Goal: Download file/media

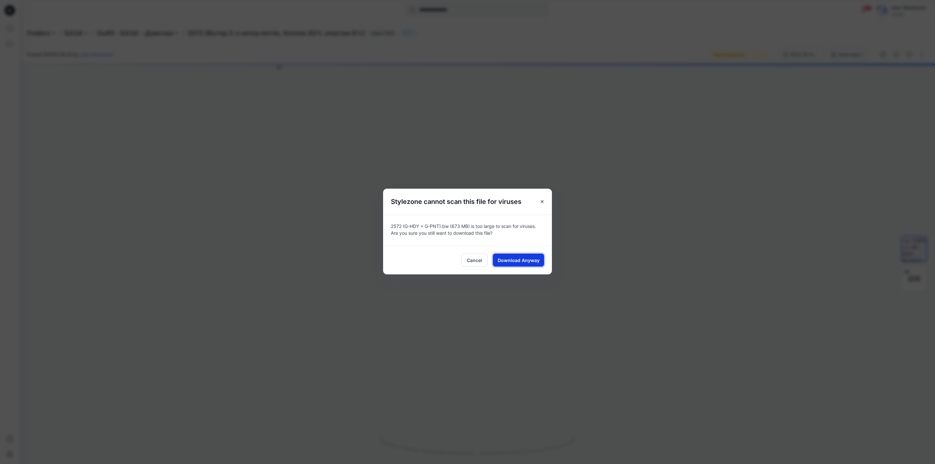
click at [532, 260] on span "Download Anyway" at bounding box center [519, 260] width 42 height 7
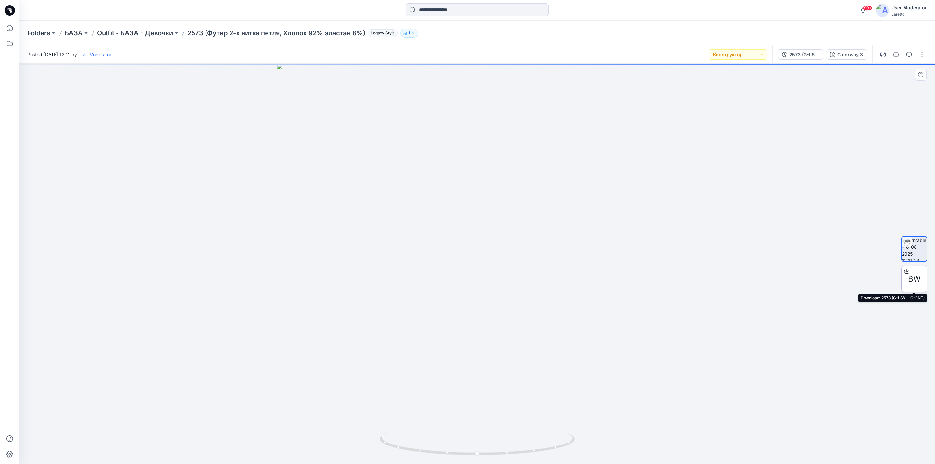
click at [908, 279] on span "BW" at bounding box center [914, 279] width 13 height 12
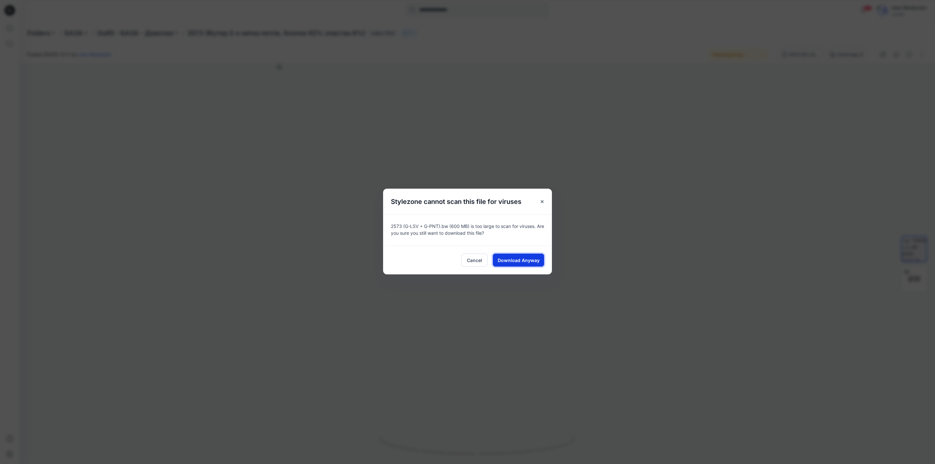
click at [529, 261] on span "Download Anyway" at bounding box center [519, 260] width 42 height 7
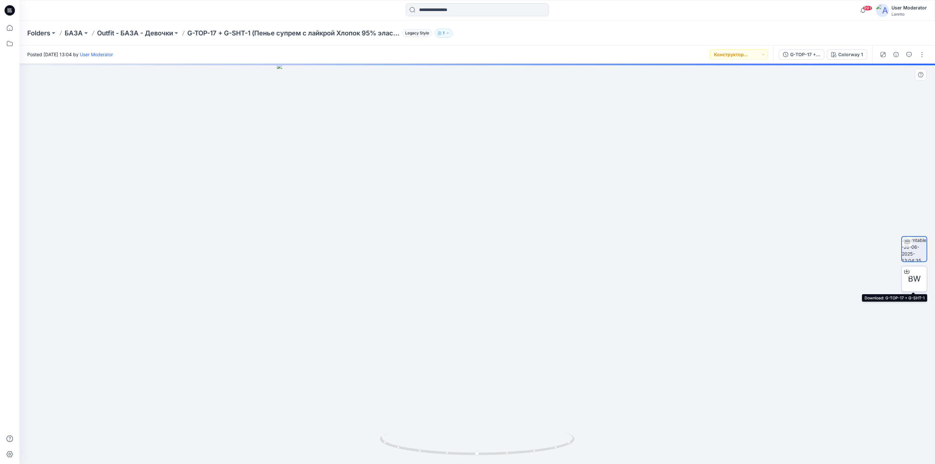
click at [913, 285] on div "BW" at bounding box center [914, 279] width 26 height 26
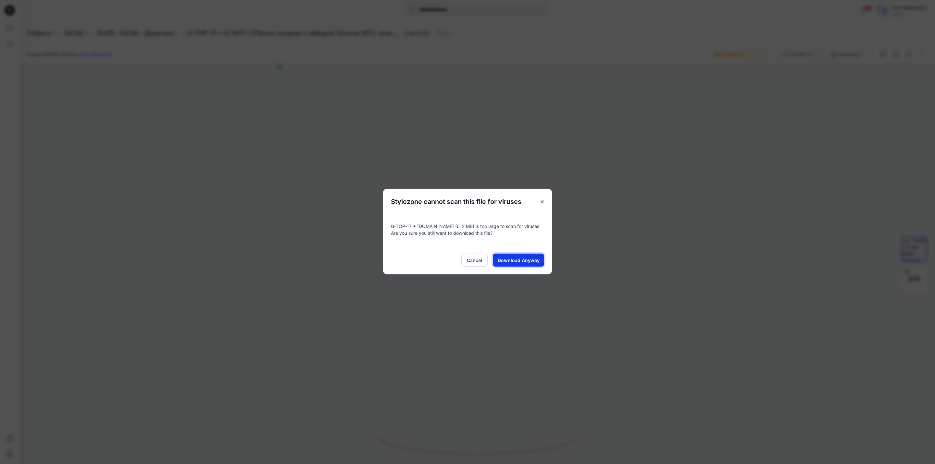
click at [529, 261] on span "Download Anyway" at bounding box center [519, 260] width 42 height 7
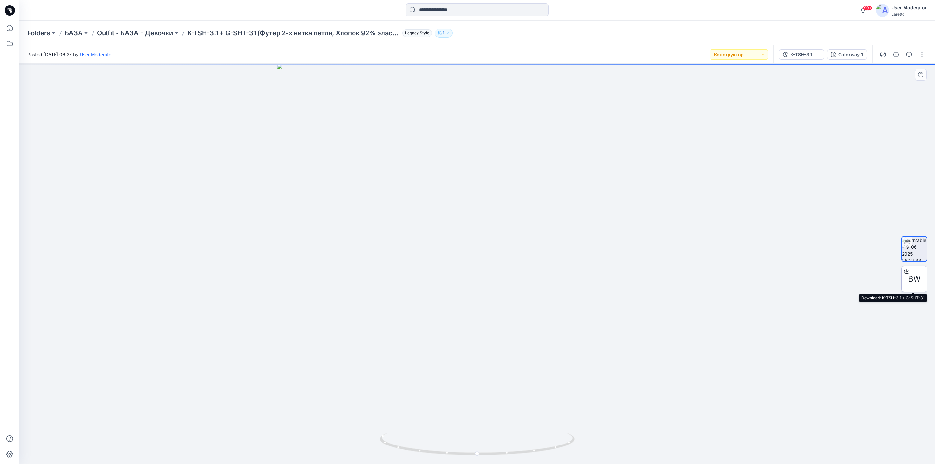
click at [914, 272] on div "BW" at bounding box center [914, 279] width 26 height 26
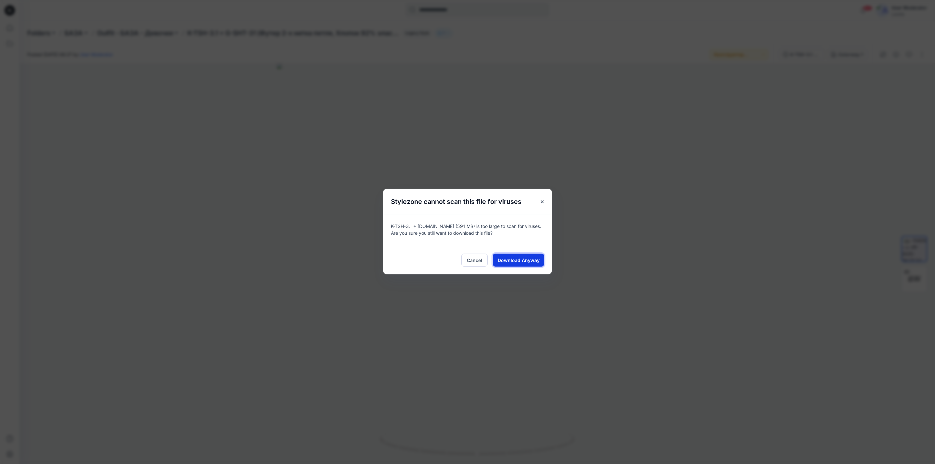
click at [510, 257] on span "Download Anyway" at bounding box center [519, 260] width 42 height 7
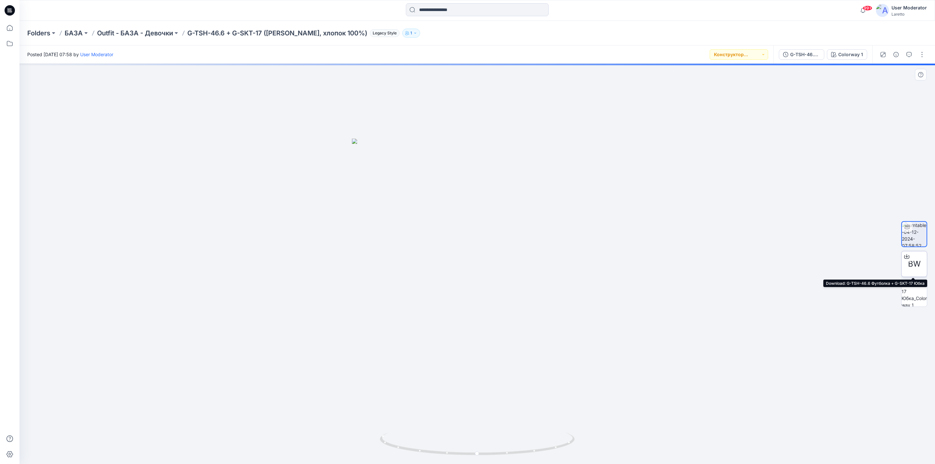
click at [914, 268] on span "BW" at bounding box center [914, 264] width 13 height 12
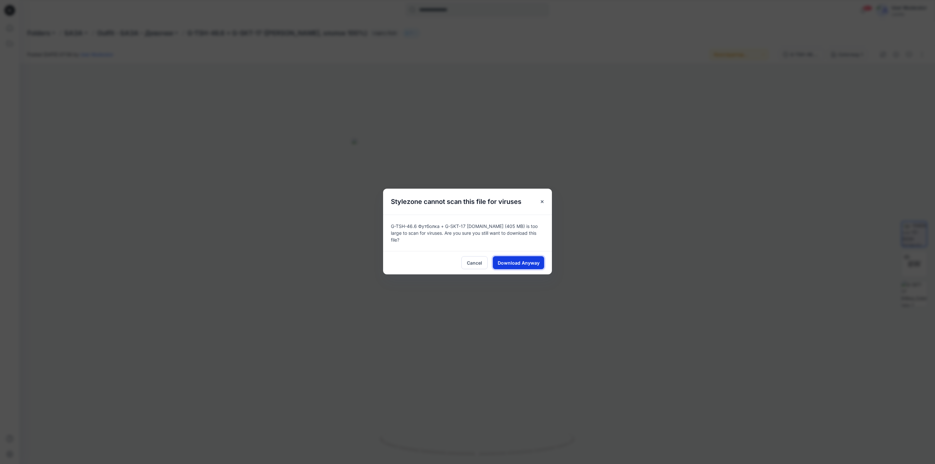
click at [520, 259] on span "Download Anyway" at bounding box center [519, 262] width 42 height 7
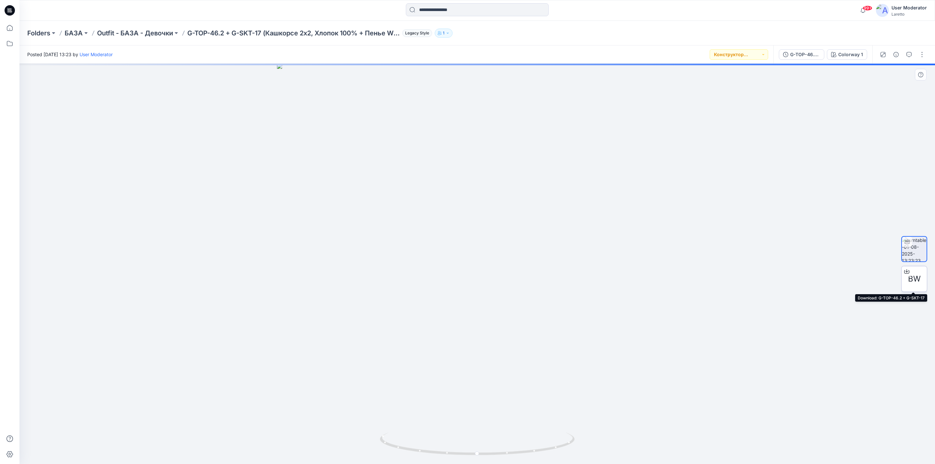
click at [916, 276] on span "BW" at bounding box center [914, 279] width 13 height 12
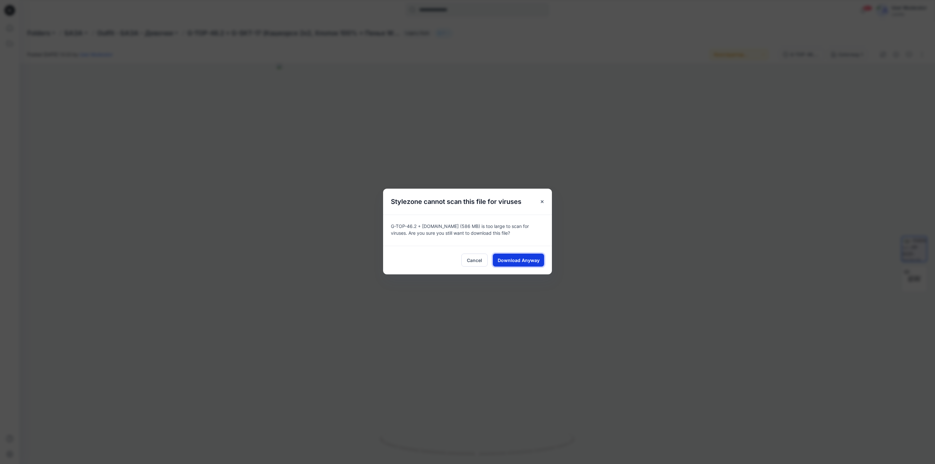
click at [526, 256] on button "Download Anyway" at bounding box center [518, 259] width 51 height 13
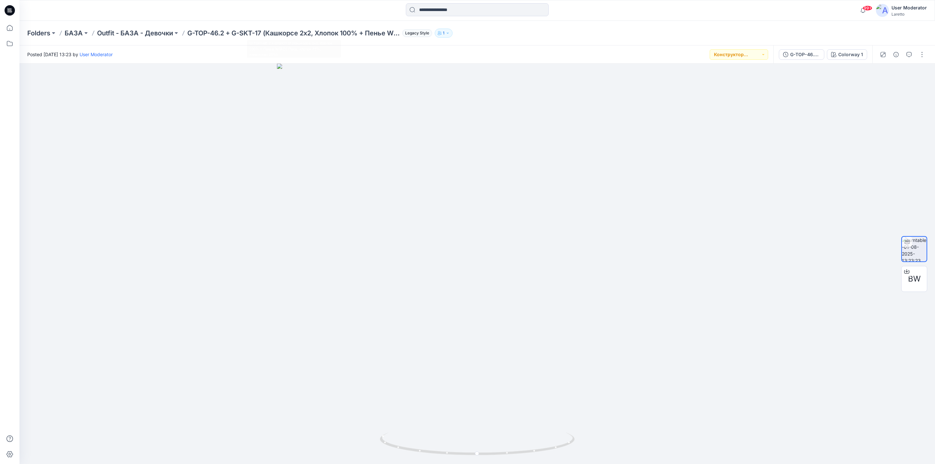
click at [399, 7] on div at bounding box center [477, 10] width 458 height 14
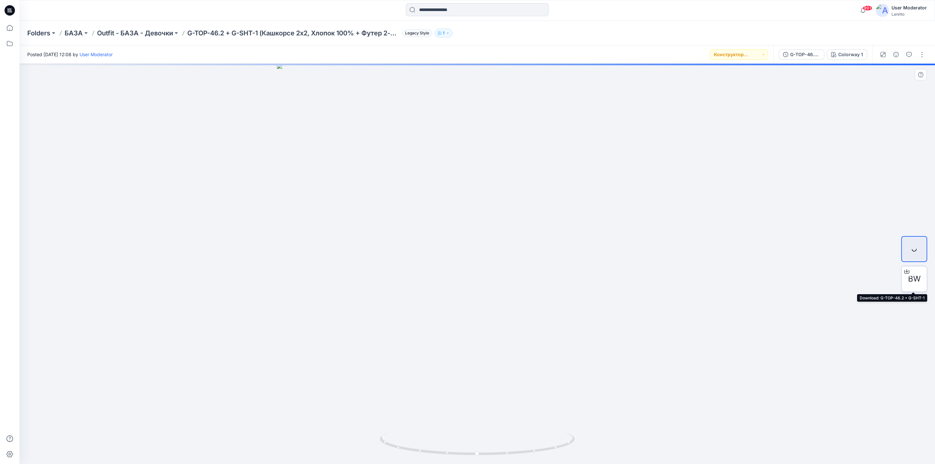
click at [914, 277] on span "BW" at bounding box center [914, 279] width 13 height 12
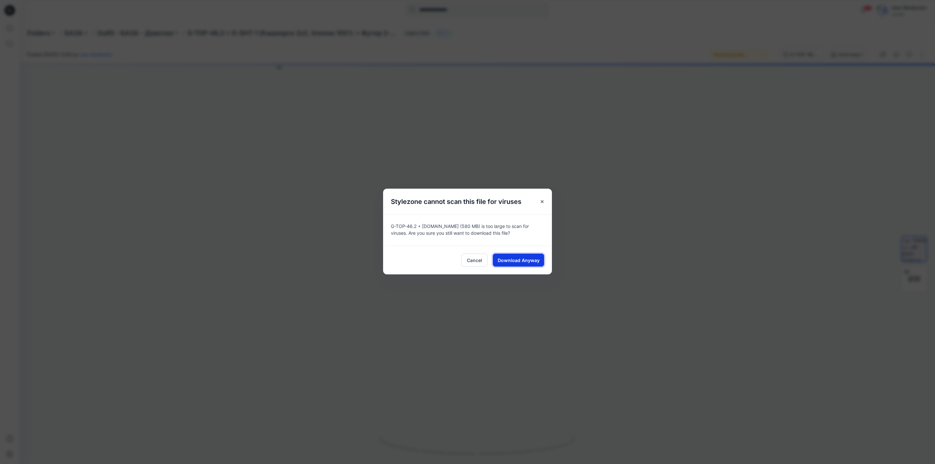
click at [520, 261] on span "Download Anyway" at bounding box center [519, 260] width 42 height 7
